Goal: Information Seeking & Learning: Learn about a topic

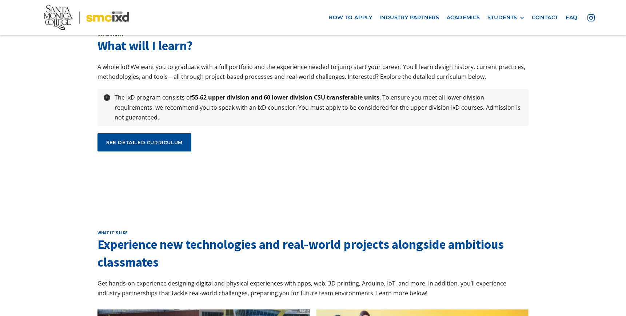
scroll to position [2473, 0]
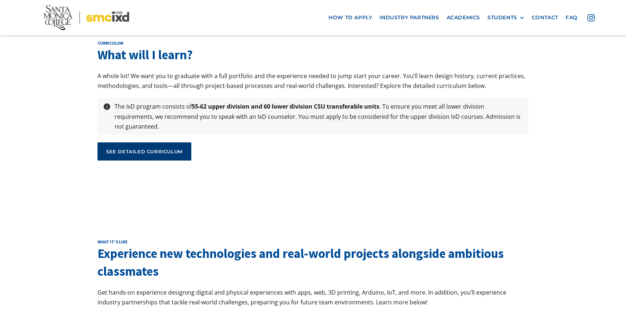
click at [136, 148] on div "see detailed curriculum" at bounding box center [144, 151] width 76 height 7
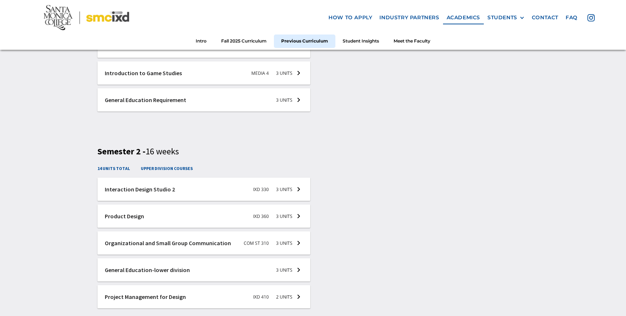
scroll to position [1237, 0]
